Goal: Task Accomplishment & Management: Manage account settings

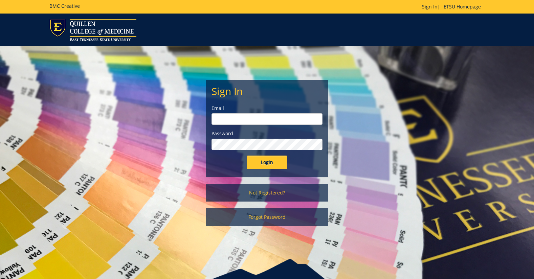
click at [297, 120] on input "email" at bounding box center [266, 118] width 111 height 11
type input "[EMAIL_ADDRESS][DOMAIN_NAME]"
click at [271, 159] on input "Login" at bounding box center [267, 163] width 41 height 14
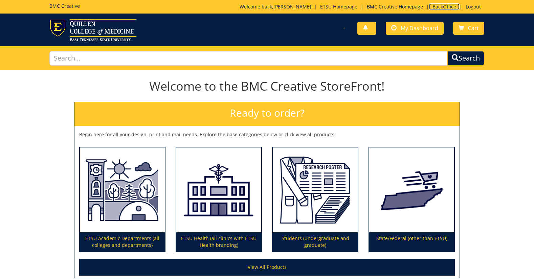
click at [449, 8] on link "BackOffice" at bounding box center [444, 6] width 30 height 6
